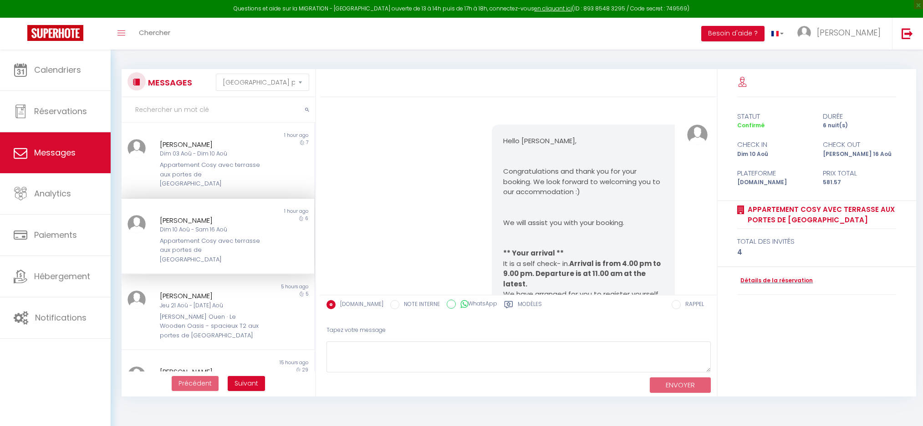
select select "message"
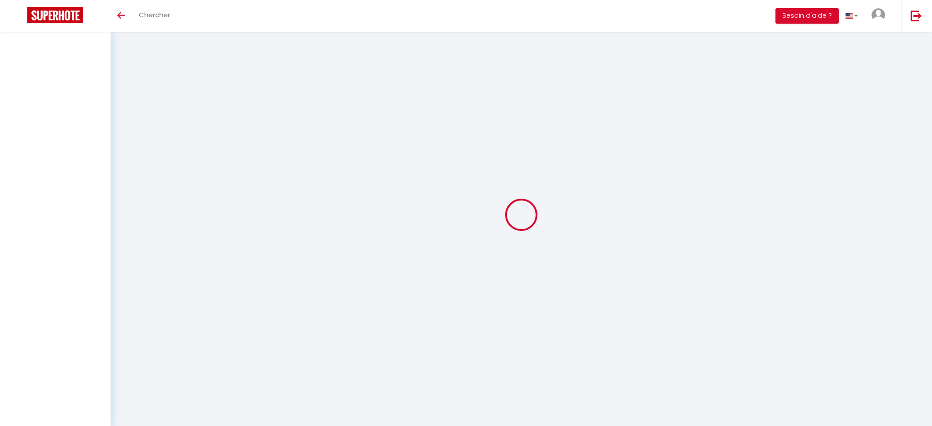
select select "message"
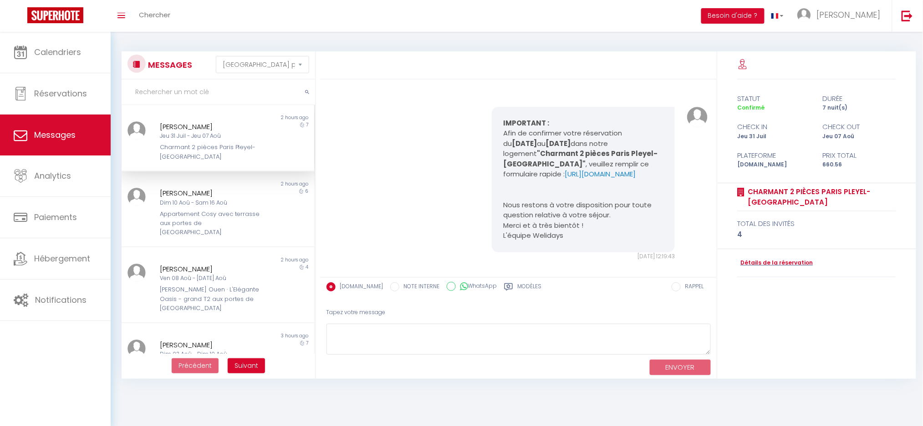
scroll to position [5283, 0]
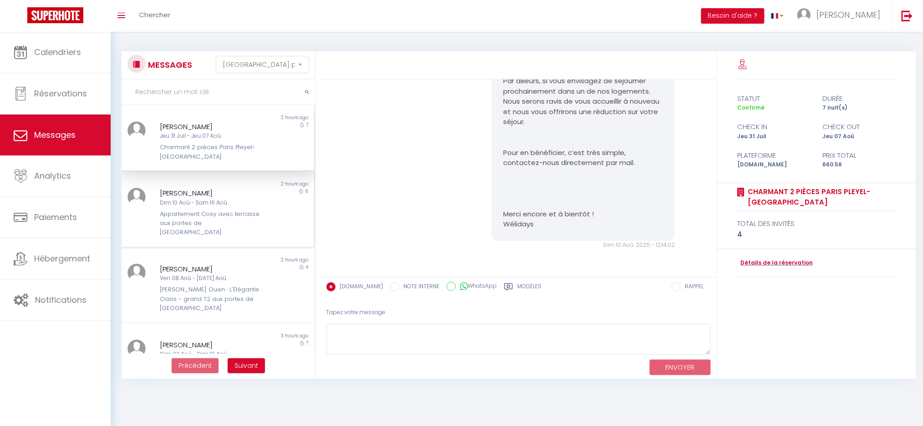
click at [193, 201] on div "Dim 10 Aoû - Sam 16 Aoû" at bounding box center [210, 203] width 101 height 9
